Goal: Navigation & Orientation: Find specific page/section

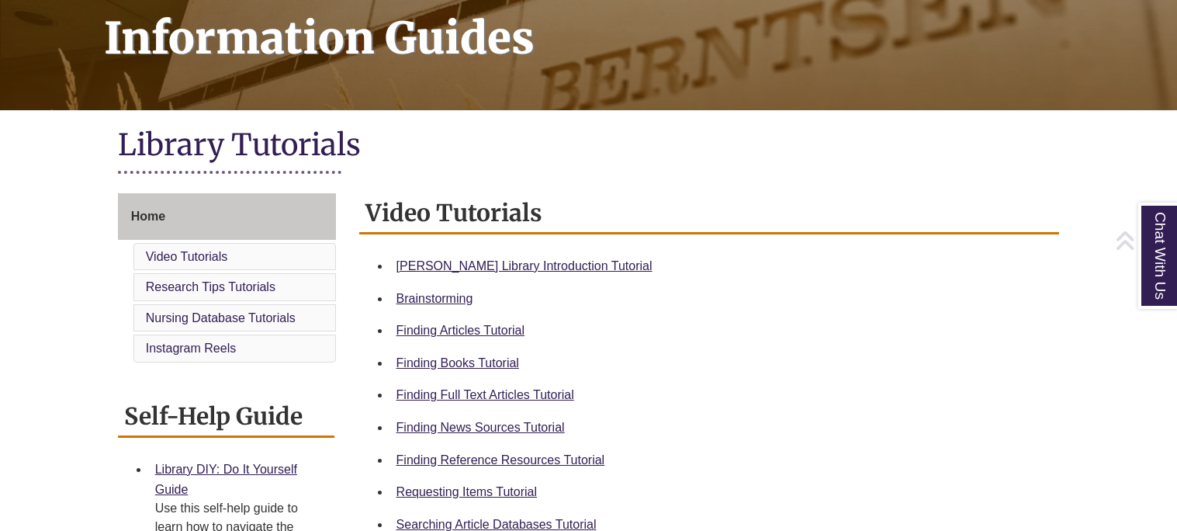
scroll to position [248, 0]
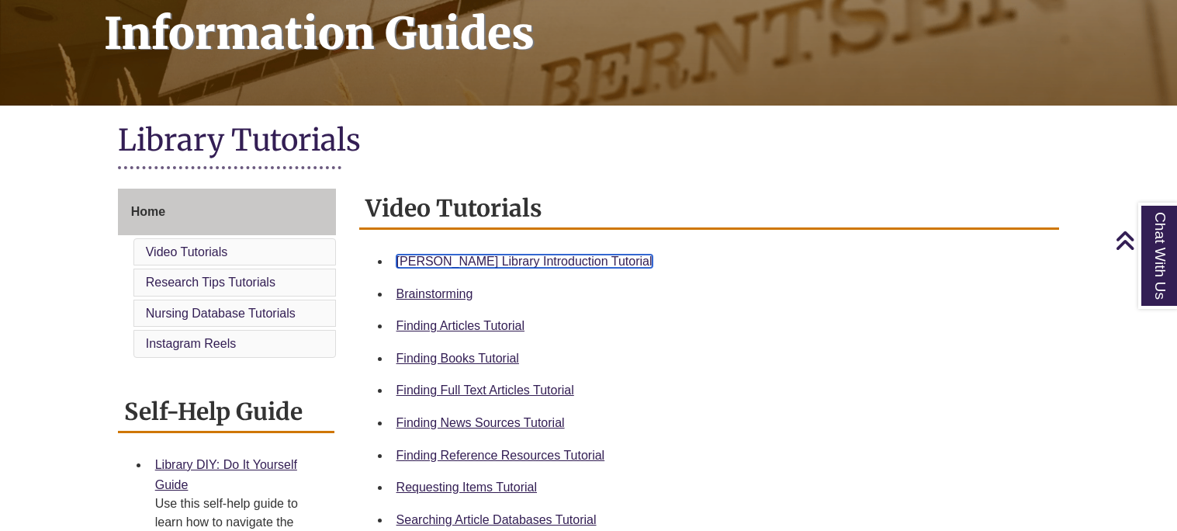
click at [551, 260] on link "Berntsen Library Introduction Tutorial" at bounding box center [525, 261] width 256 height 13
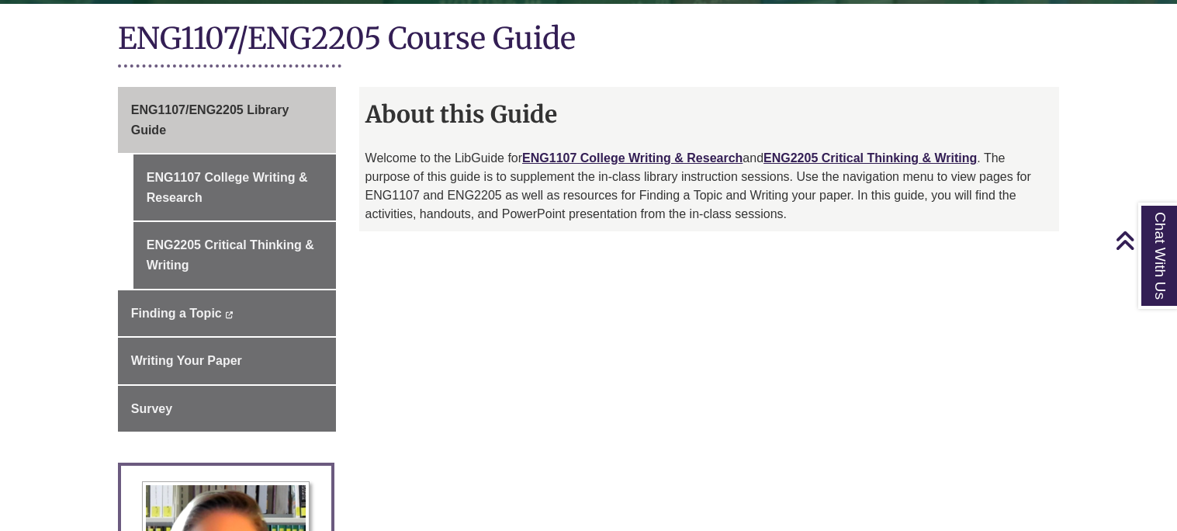
scroll to position [349, 0]
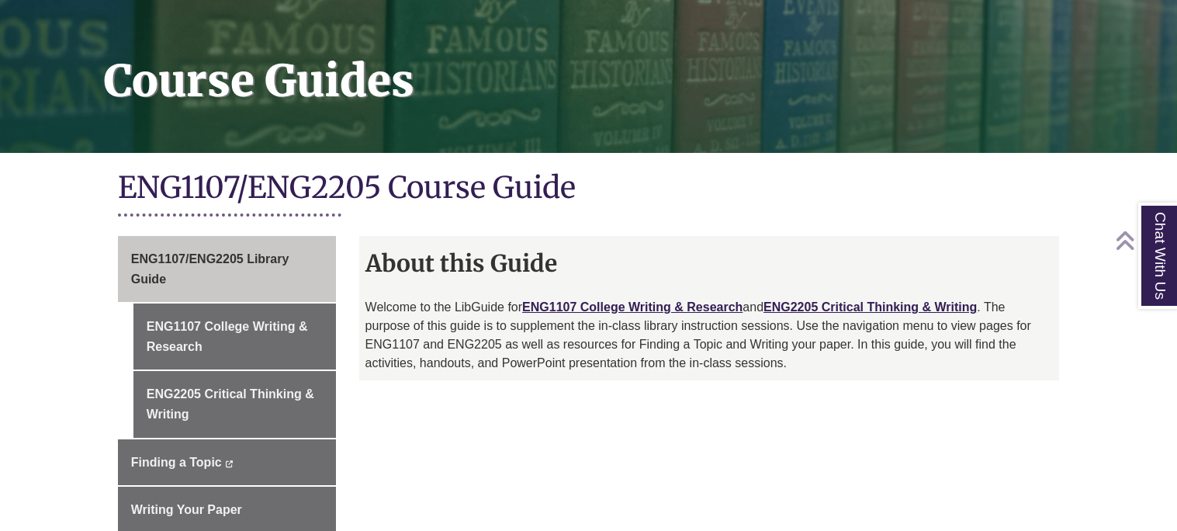
scroll to position [205, 0]
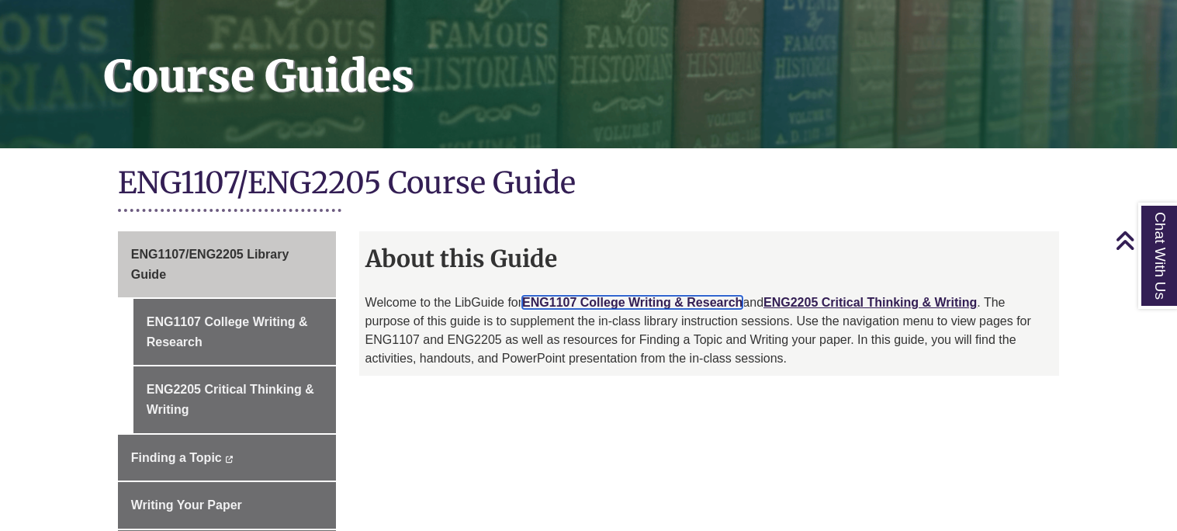
click at [643, 300] on link "ENG1107 College Writing & Research" at bounding box center [632, 302] width 220 height 13
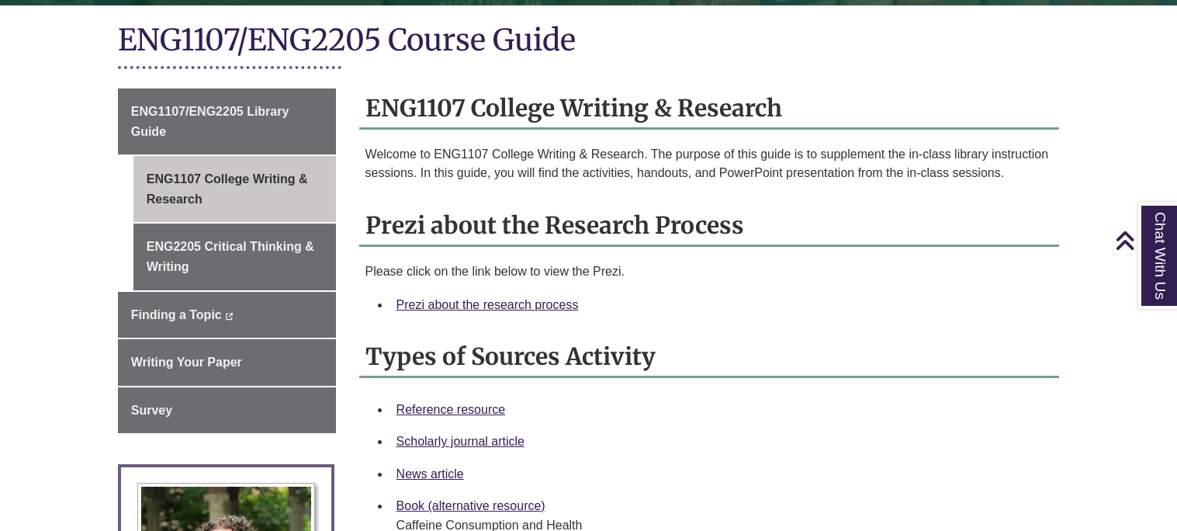
scroll to position [349, 0]
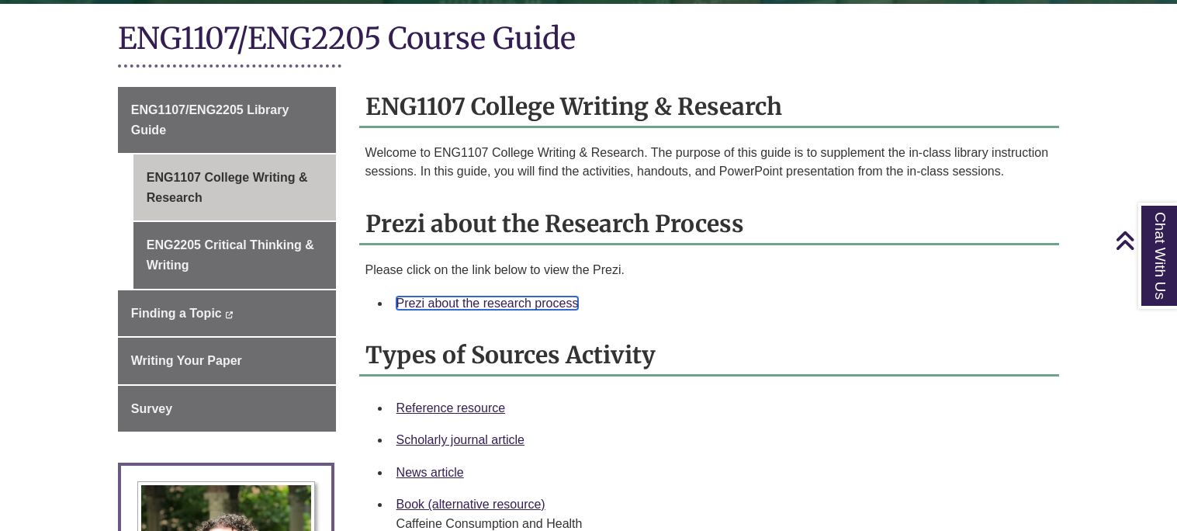
click at [498, 299] on link "Prezi about the research process" at bounding box center [488, 302] width 182 height 13
